Goal: Use online tool/utility: Use online tool/utility

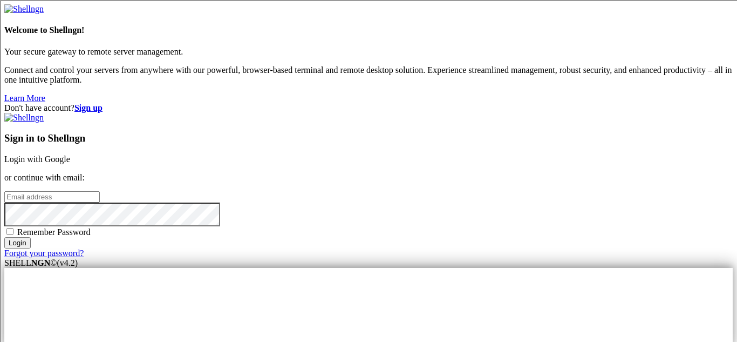
click at [70, 154] on link "Login with Google" at bounding box center [37, 158] width 66 height 9
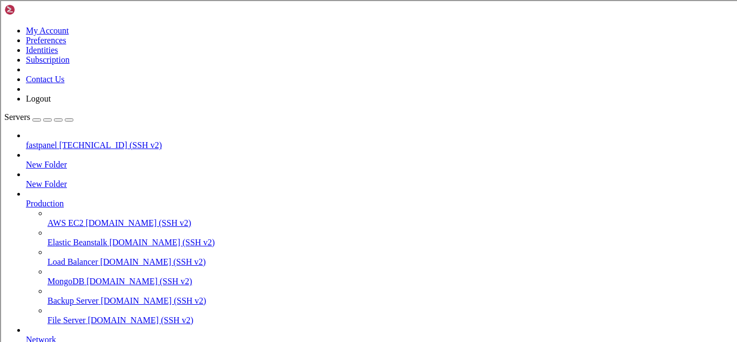
click at [79, 140] on span "[TECHNICAL_ID] (SSH v2)" at bounding box center [110, 144] width 103 height 9
drag, startPoint x: 125, startPoint y: 923, endPoint x: 219, endPoint y: 953, distance: 98.3
